Goal: Task Accomplishment & Management: Manage account settings

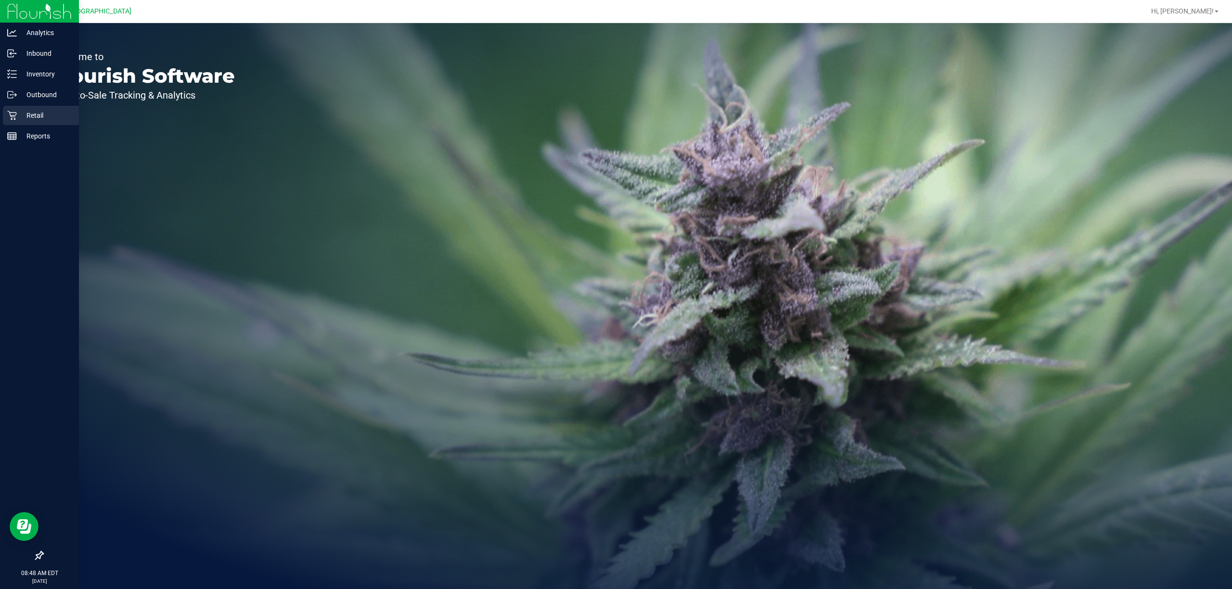
click at [18, 111] on p "Retail" at bounding box center [46, 116] width 58 height 12
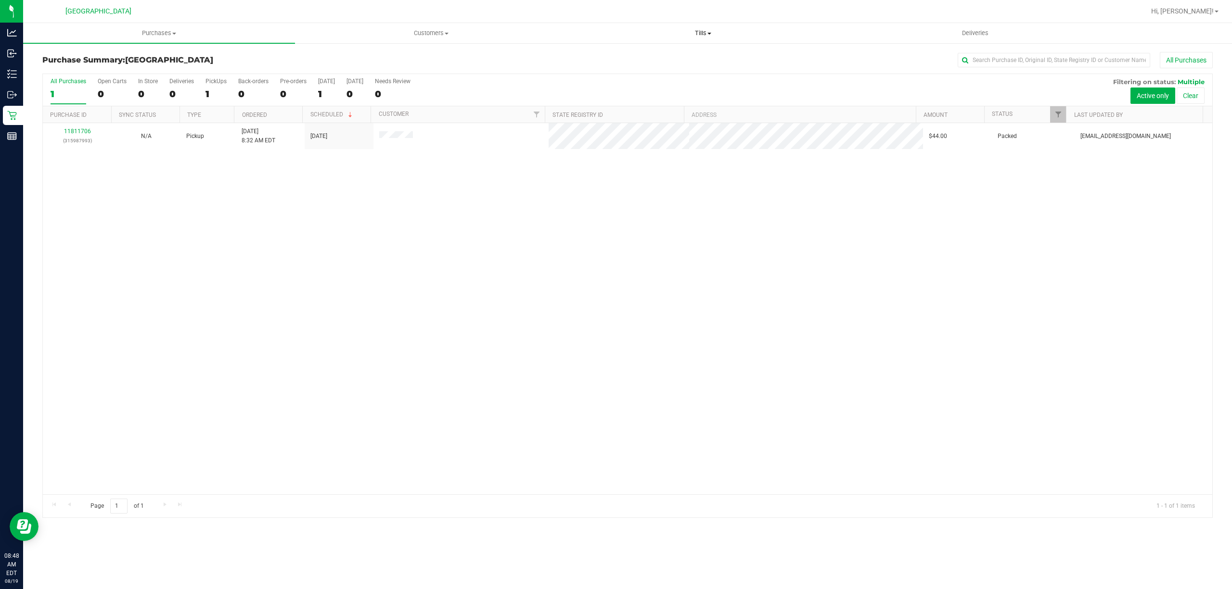
click at [699, 41] on uib-tab-heading "Tills Manage tills Reconcile e-payments" at bounding box center [702, 33] width 271 height 19
click at [672, 266] on div "11811706 (315987993) N/A Pickup [DATE] 8:32 AM EDT 8/19/2025 $44.00 Packed [EMA…" at bounding box center [627, 308] width 1169 height 371
click at [1211, 13] on span "Hi, [PERSON_NAME]!" at bounding box center [1182, 11] width 63 height 8
click at [1187, 106] on span "Sign Out" at bounding box center [1182, 103] width 28 height 10
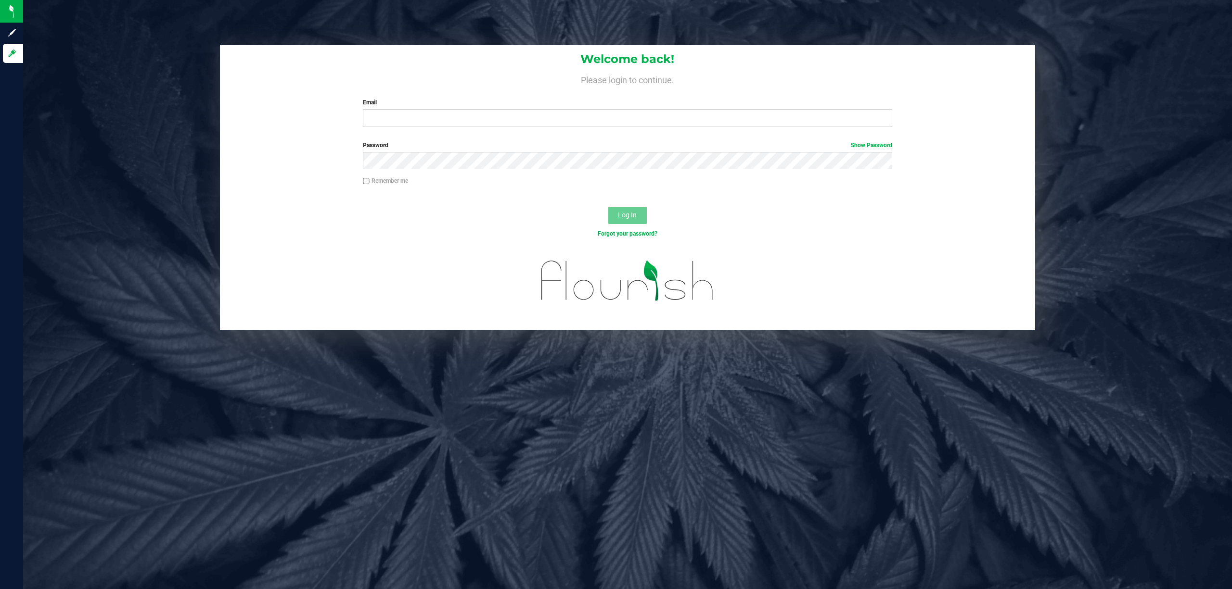
click at [676, 104] on label "Email" at bounding box center [627, 102] width 529 height 9
click at [676, 109] on input "Email" at bounding box center [627, 117] width 529 height 17
type input "[EMAIL_ADDRESS][DOMAIN_NAME]"
click at [608, 207] on button "Log In" at bounding box center [627, 215] width 38 height 17
